Goal: Information Seeking & Learning: Learn about a topic

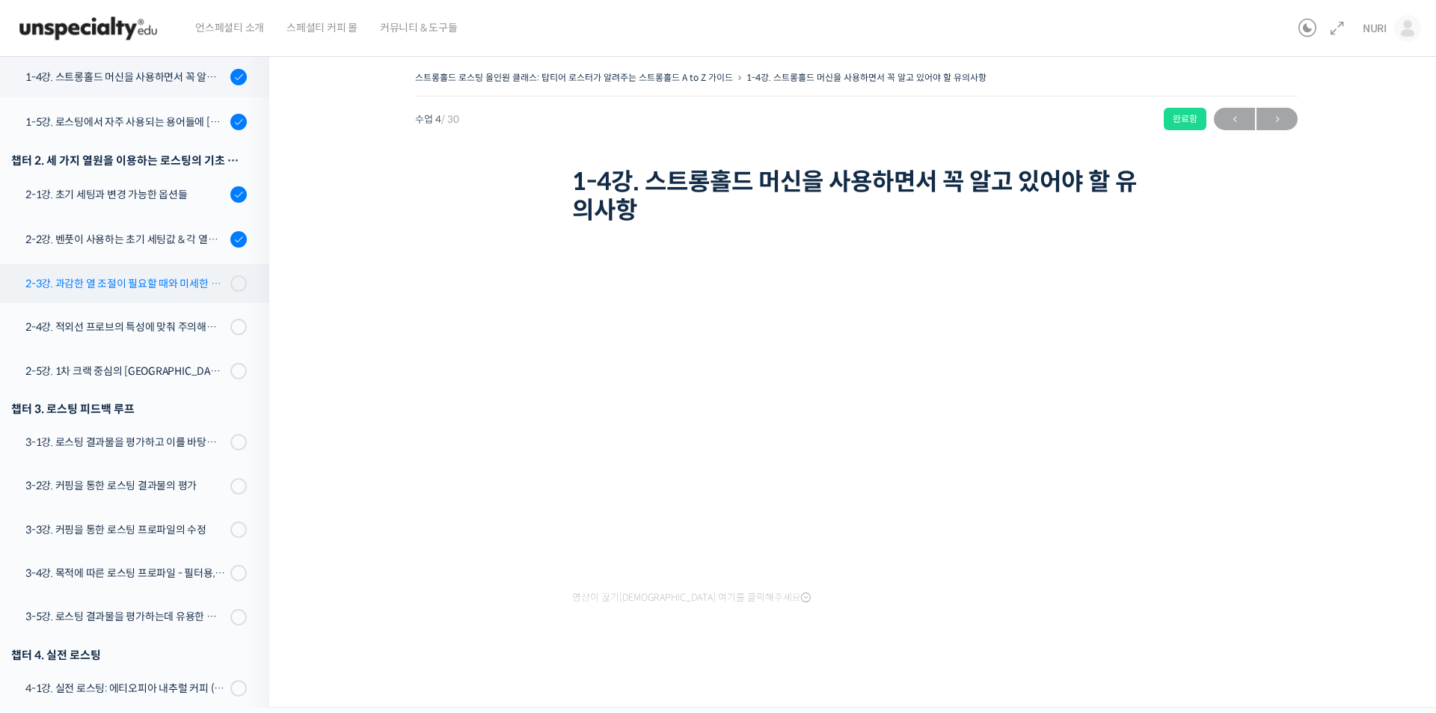
click at [147, 278] on div "2-3강. 과감한 열 조절이 필요할 때와 미세한 열 조절이 필요할 때" at bounding box center [125, 283] width 201 height 16
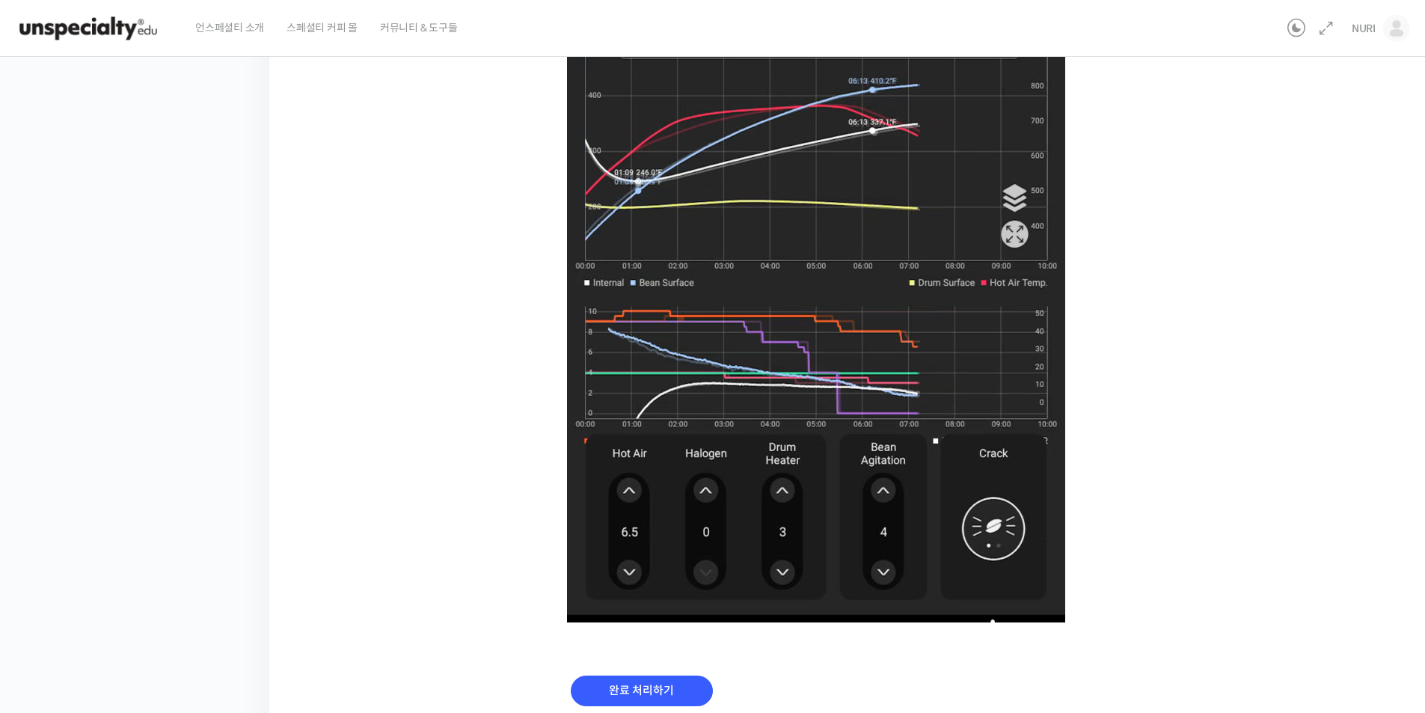
scroll to position [862, 0]
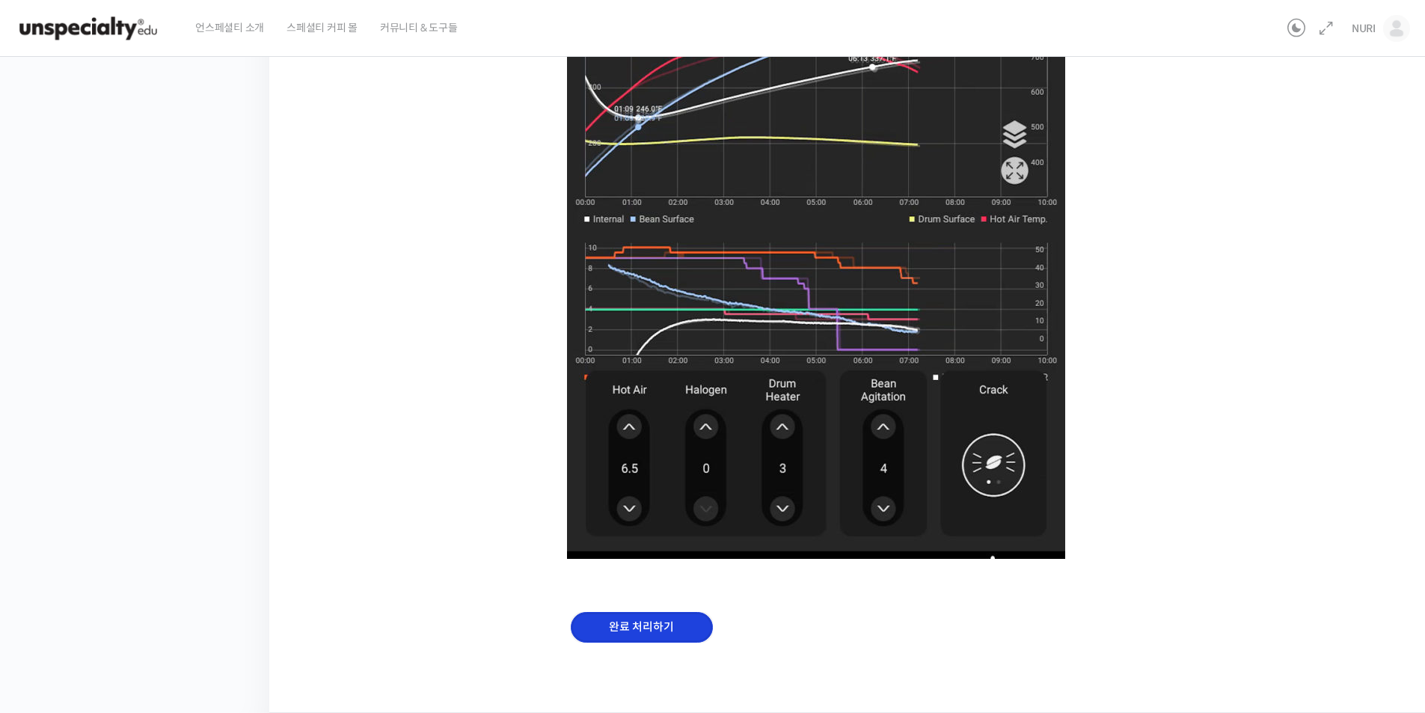
click at [650, 619] on input "완료 처리하기" at bounding box center [642, 627] width 142 height 31
